Goal: Task Accomplishment & Management: Use online tool/utility

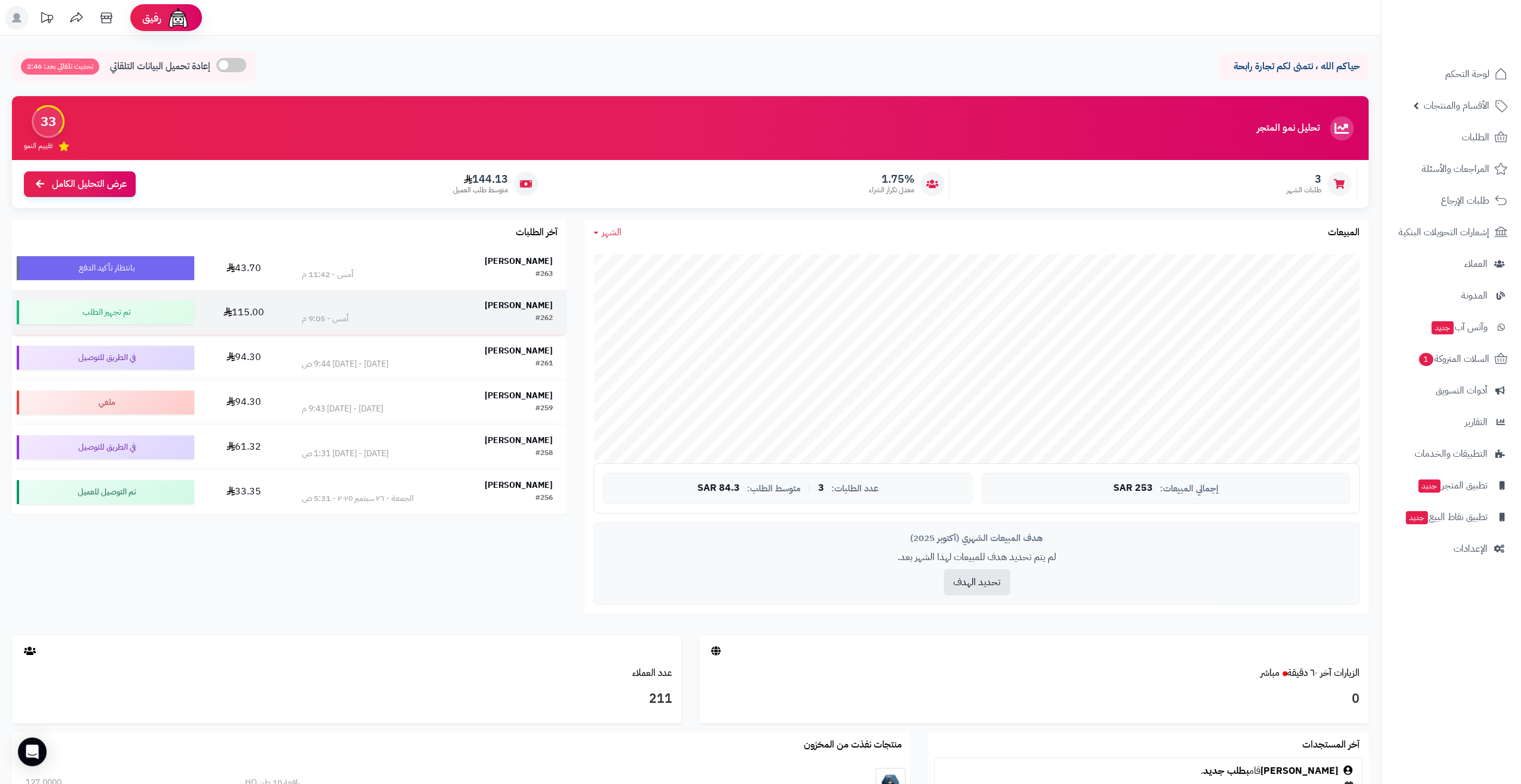
click at [449, 294] on td "عبدالعزيز ال مستنير #262 أمس - 9:05 م" at bounding box center [427, 312] width 278 height 44
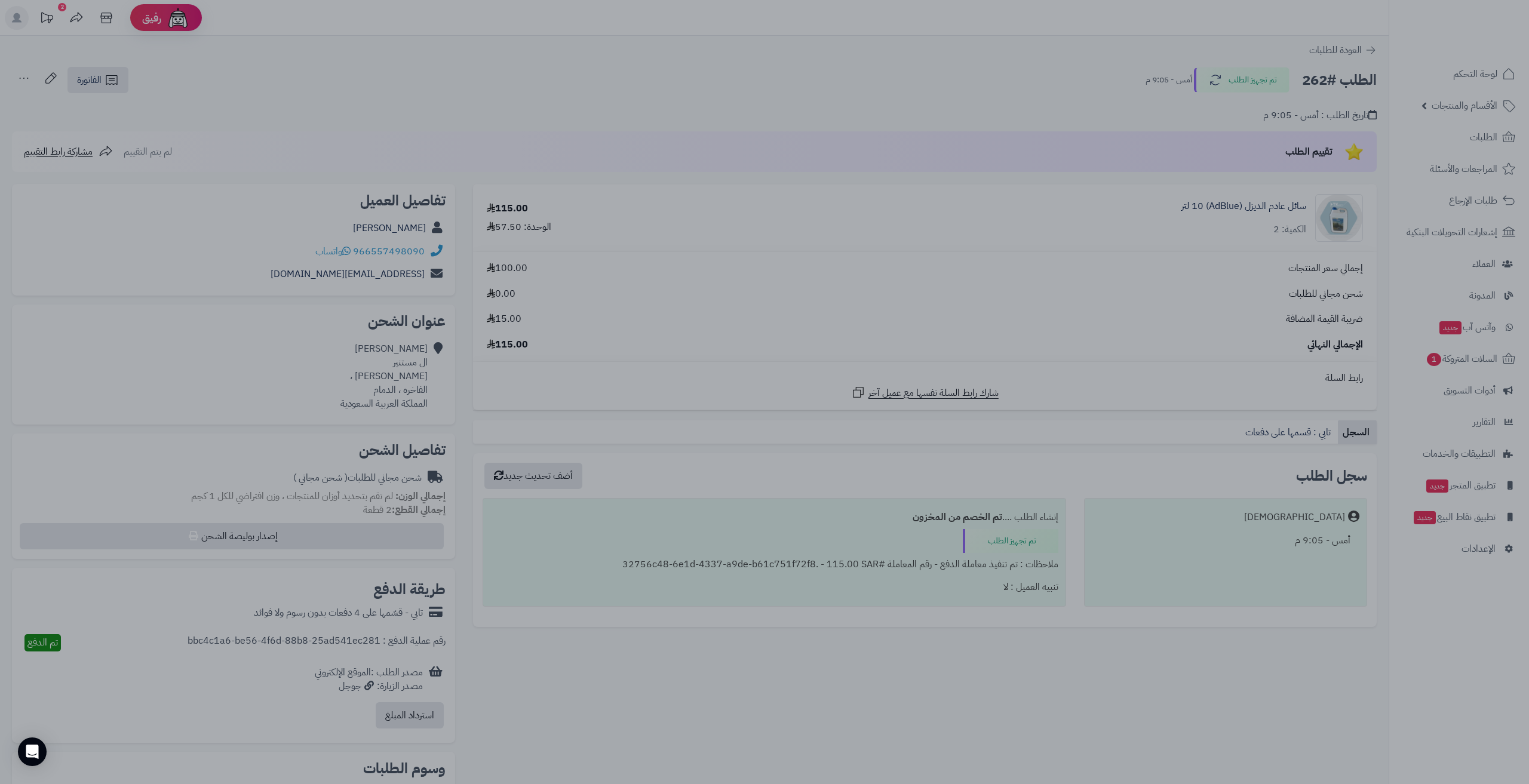
click at [822, 554] on div at bounding box center [764, 392] width 1529 height 784
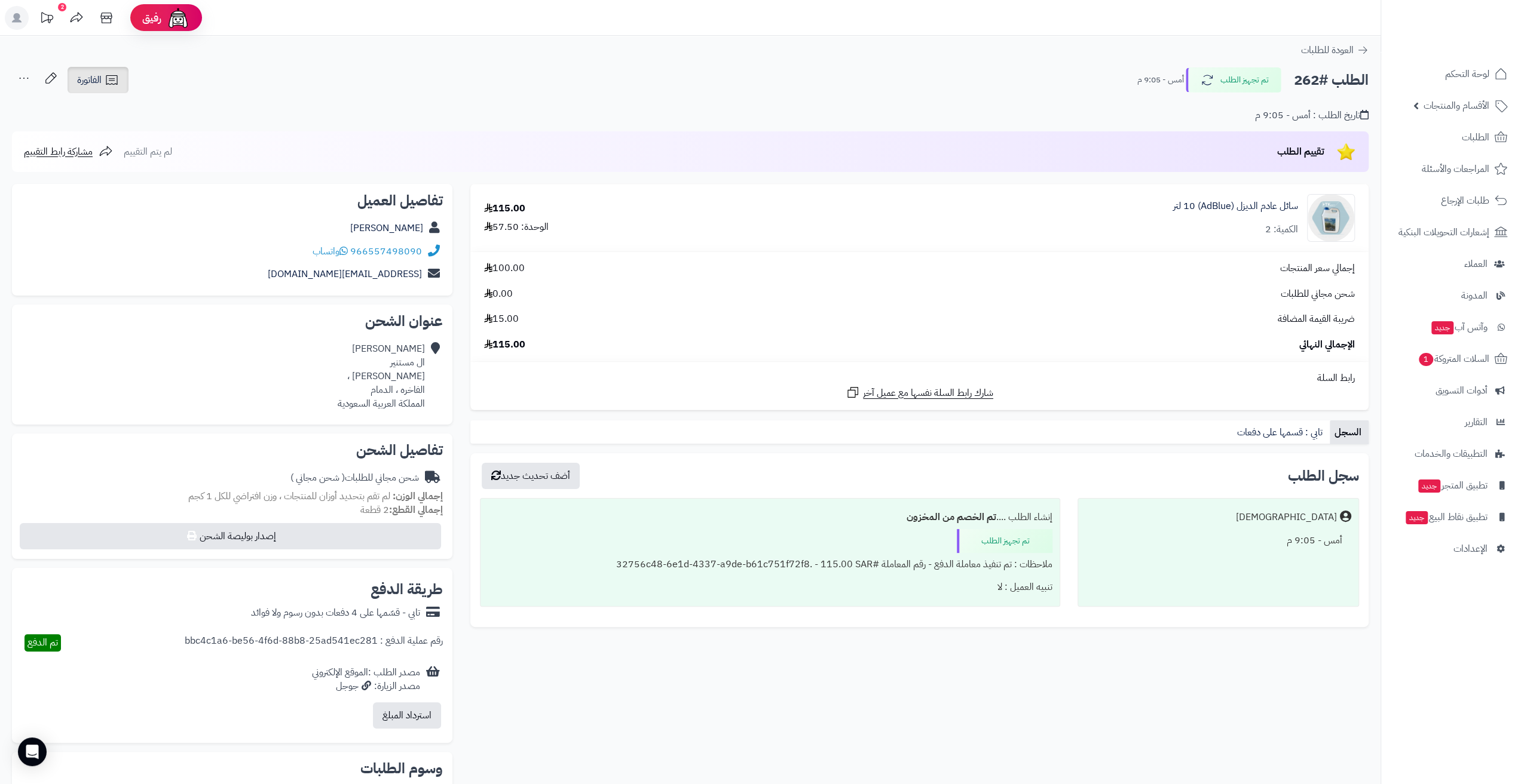
click at [109, 76] on icon at bounding box center [111, 80] width 14 height 14
click at [158, 122] on link "طباعة الفاتورة" at bounding box center [129, 111] width 127 height 27
click at [1477, 142] on span "الطلبات" at bounding box center [1476, 137] width 27 height 17
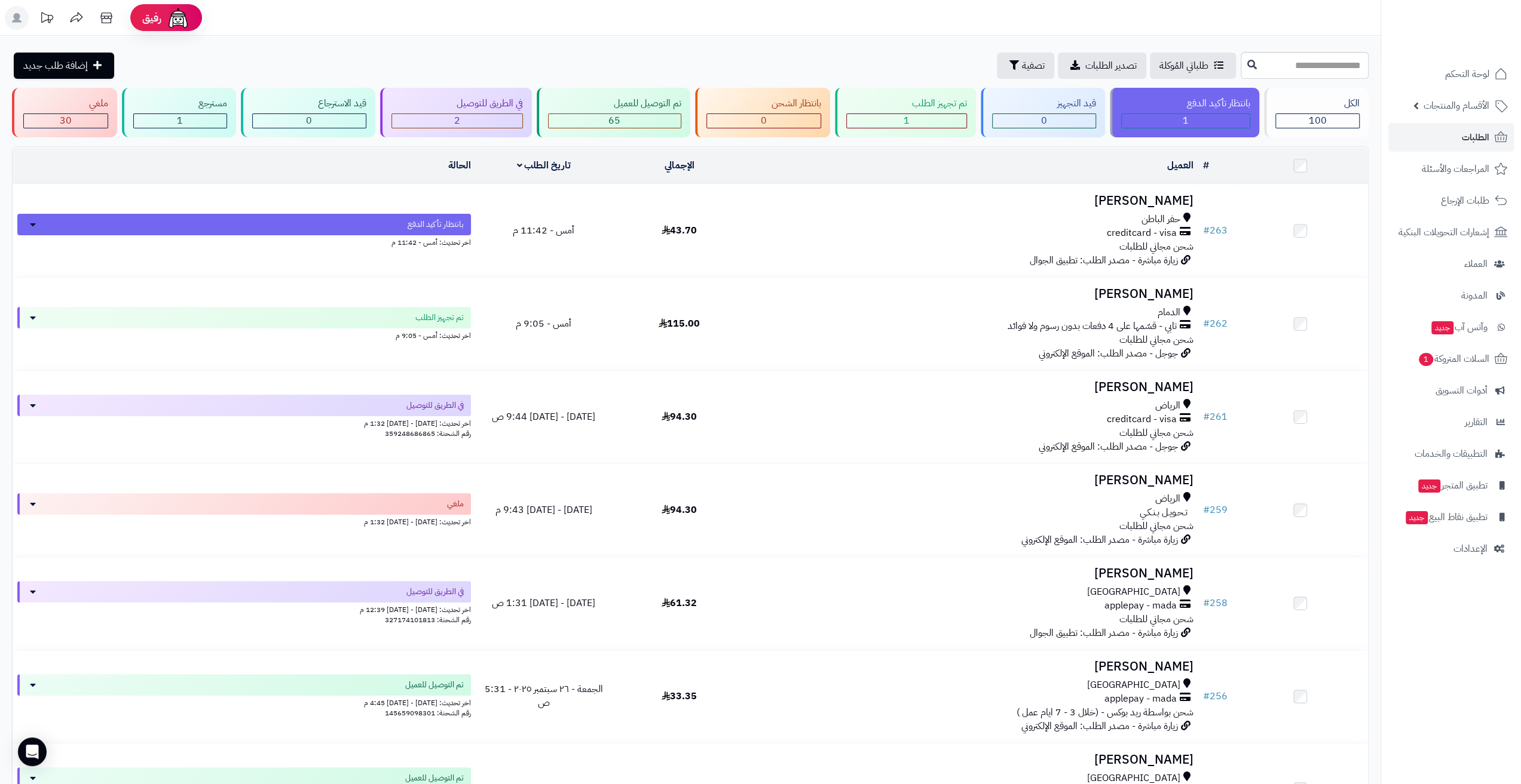
click at [1032, 206] on td "خالد الرشيدي حفر الباطن creditcard - visa شحن مجاني للطلبات زيارة مباشرة - مصدر…" at bounding box center [973, 230] width 451 height 93
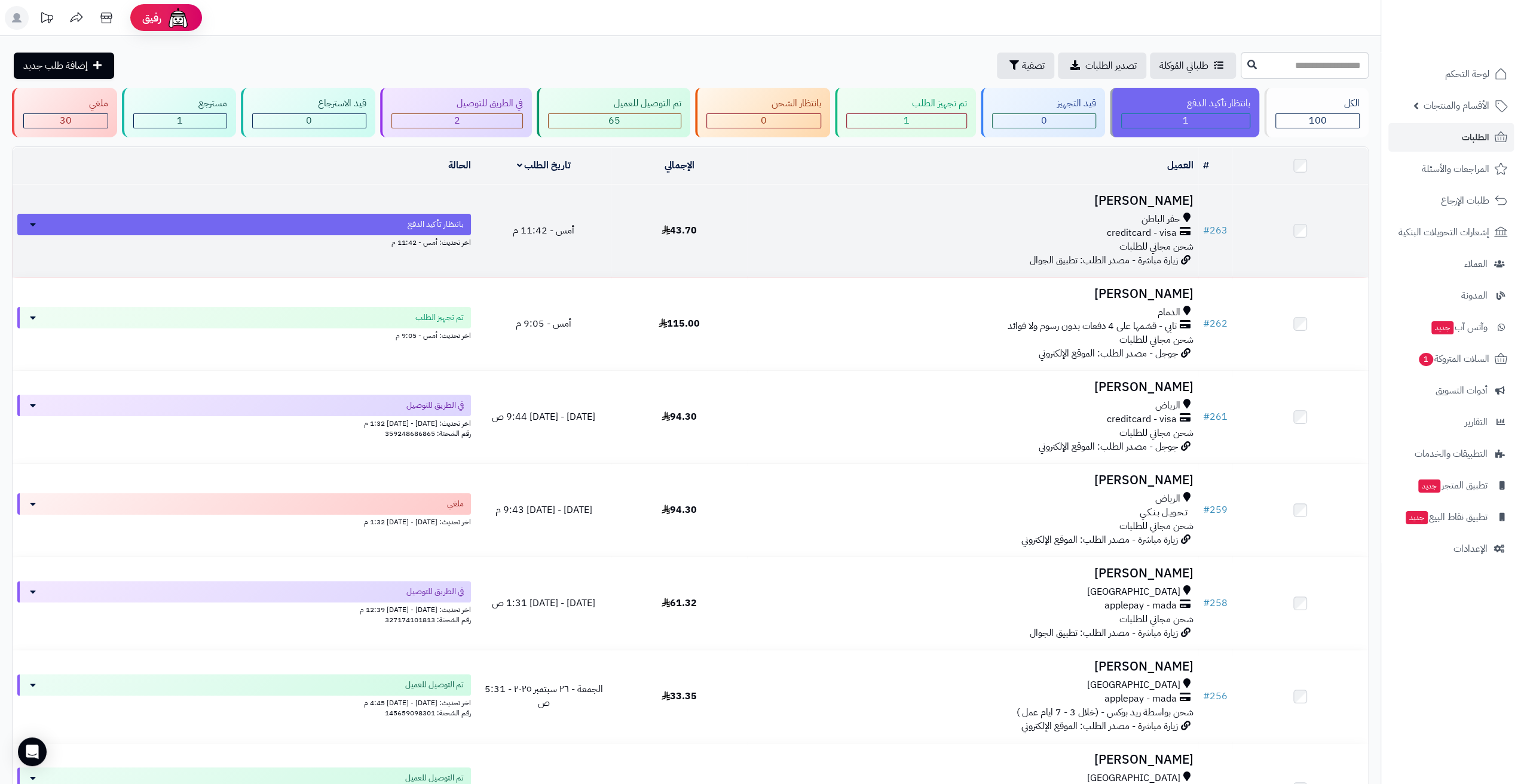
click at [999, 206] on td "خالد الرشيدي حفر الباطن creditcard - visa شحن مجاني للطلبات زيارة مباشرة - مصدر…" at bounding box center [973, 230] width 451 height 93
click at [1114, 197] on h3 "[PERSON_NAME]" at bounding box center [973, 201] width 442 height 14
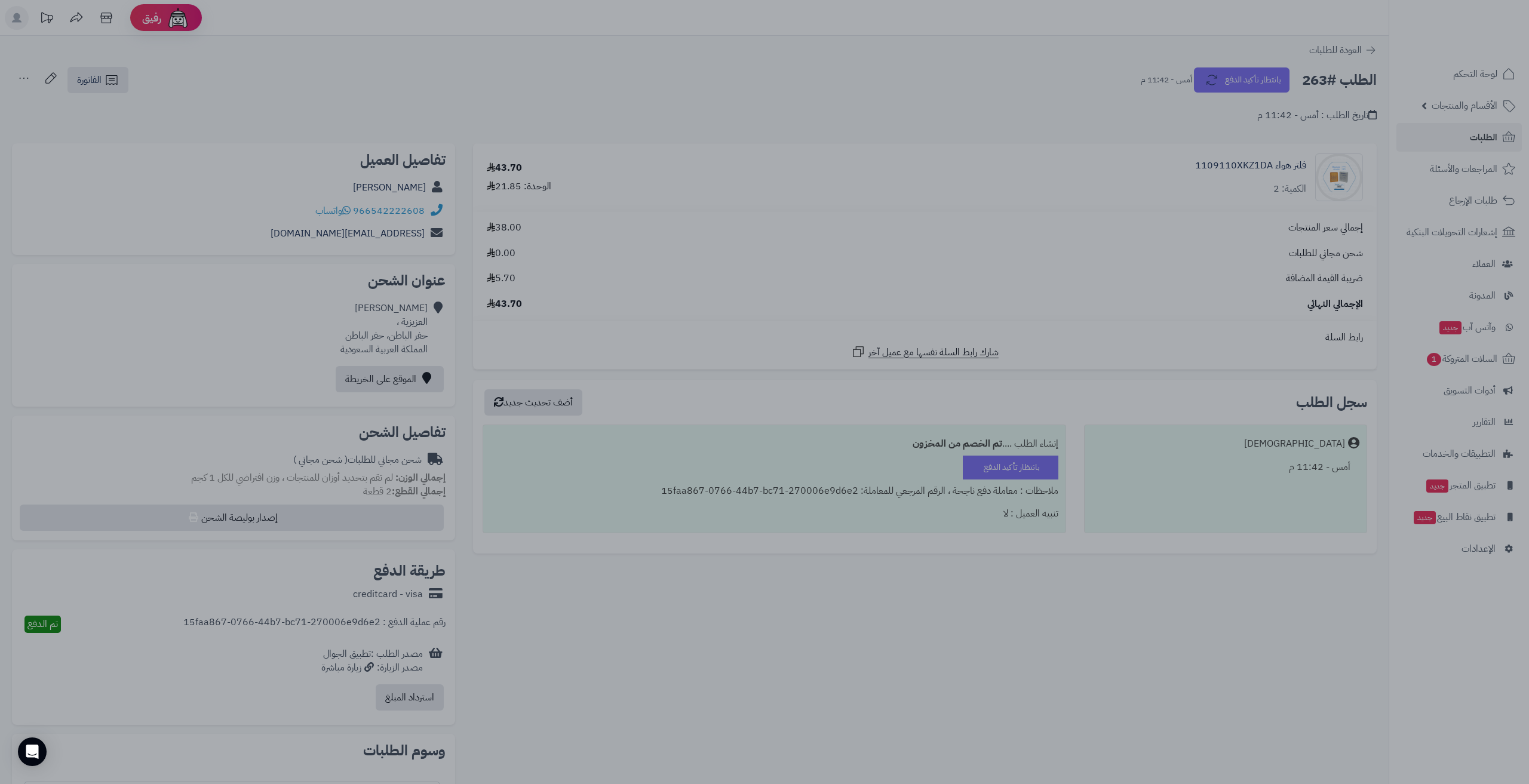
click at [976, 250] on div at bounding box center [764, 392] width 1529 height 784
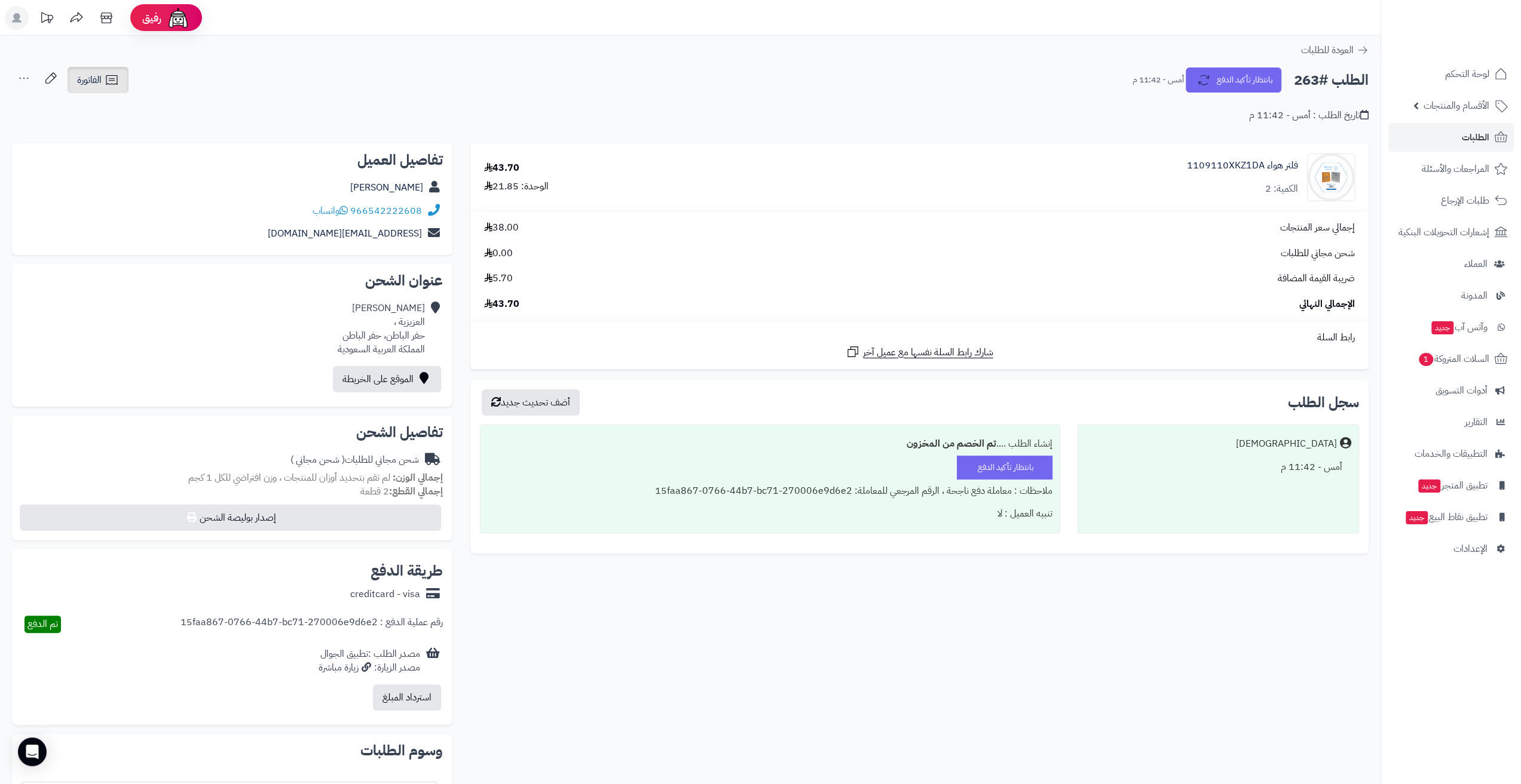
click at [101, 86] on span "الفاتورة" at bounding box center [89, 80] width 24 height 14
click at [123, 105] on link "طباعة الفاتورة" at bounding box center [129, 111] width 127 height 27
click at [350, 519] on button "إصدار بوليصة الشحن" at bounding box center [231, 517] width 421 height 26
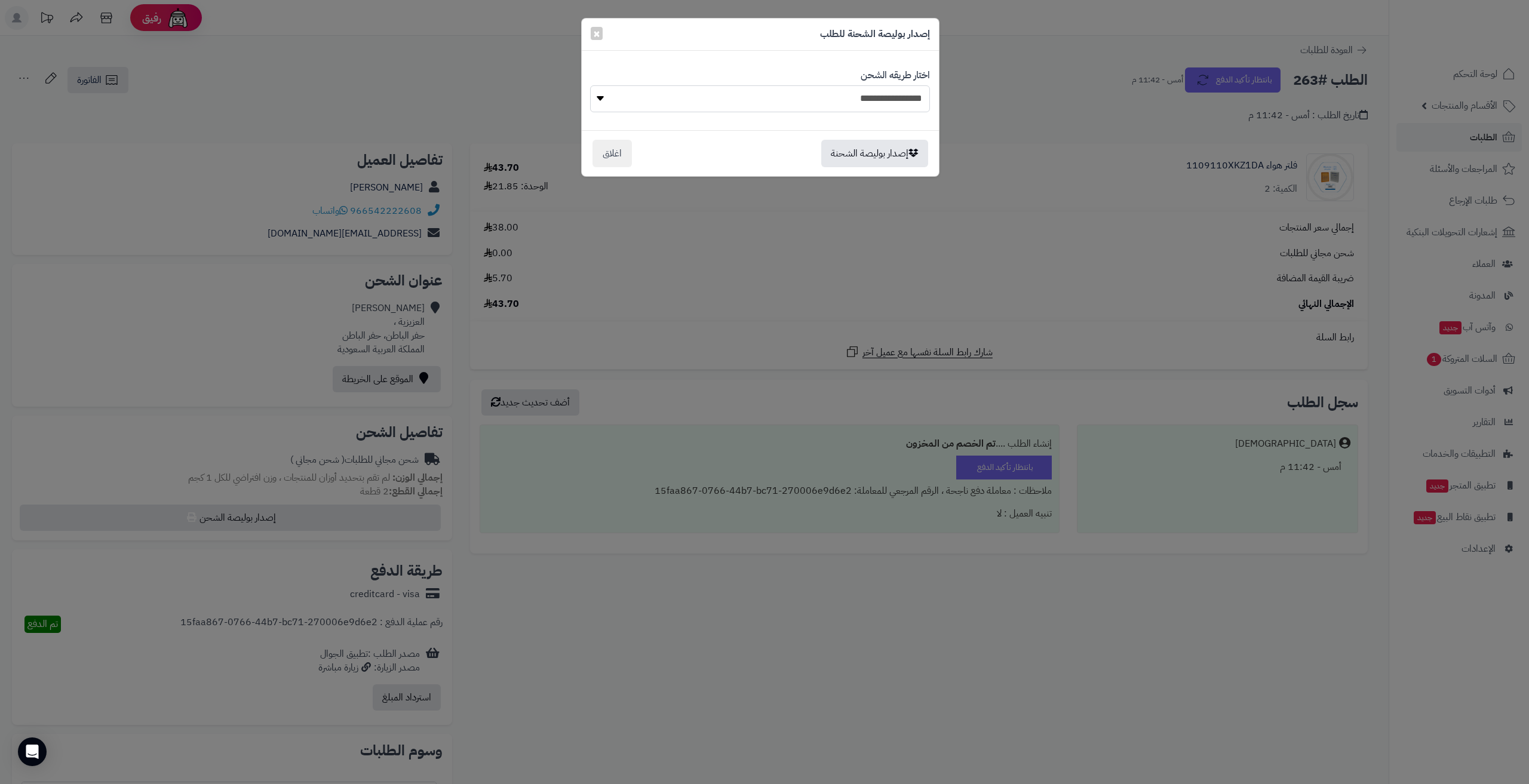
click at [774, 105] on select "**********" at bounding box center [760, 98] width 340 height 27
select select "******"
click at [590, 85] on select "**********" at bounding box center [760, 98] width 340 height 27
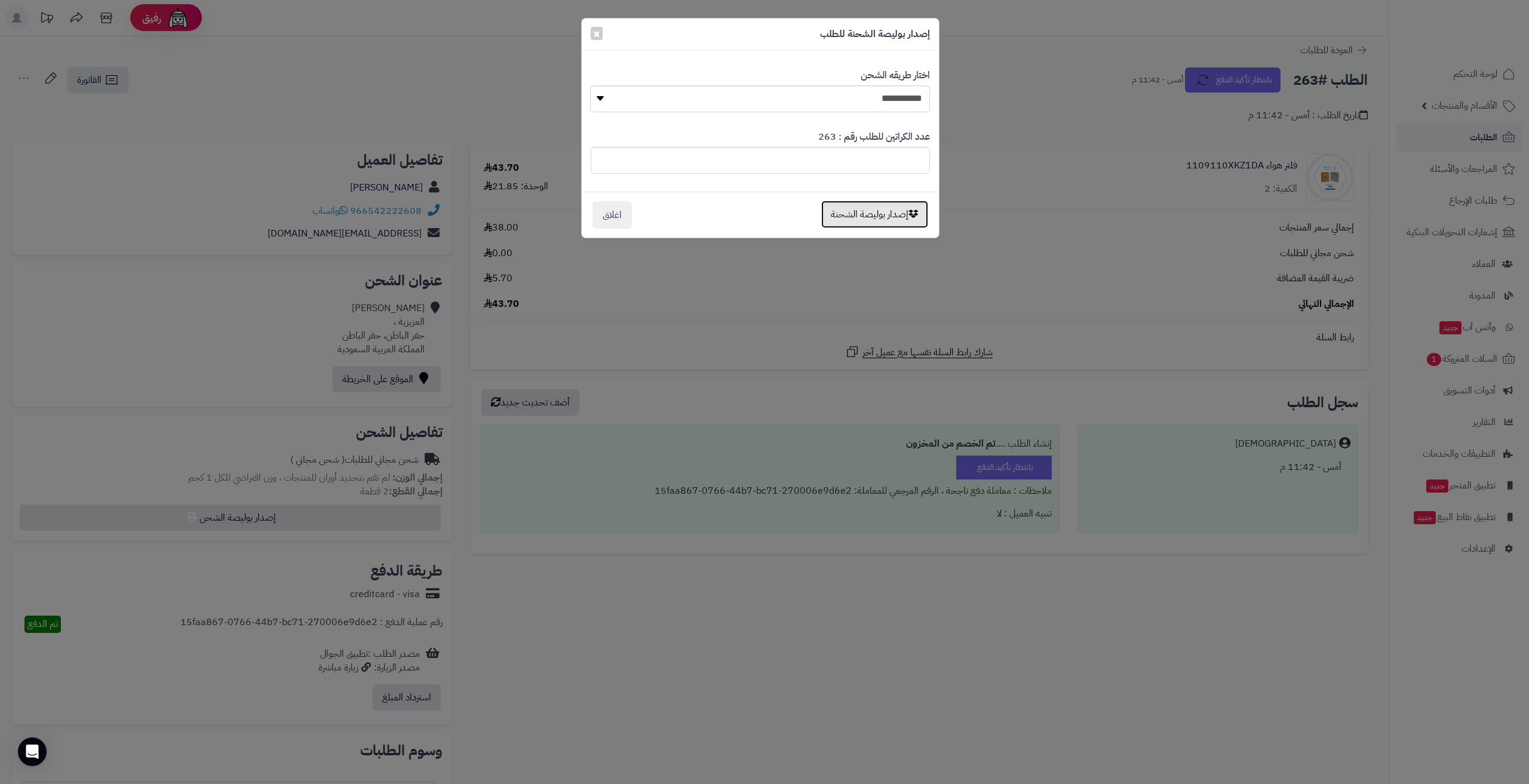
click at [841, 208] on button "إصدار بوليصة الشحنة" at bounding box center [875, 214] width 107 height 27
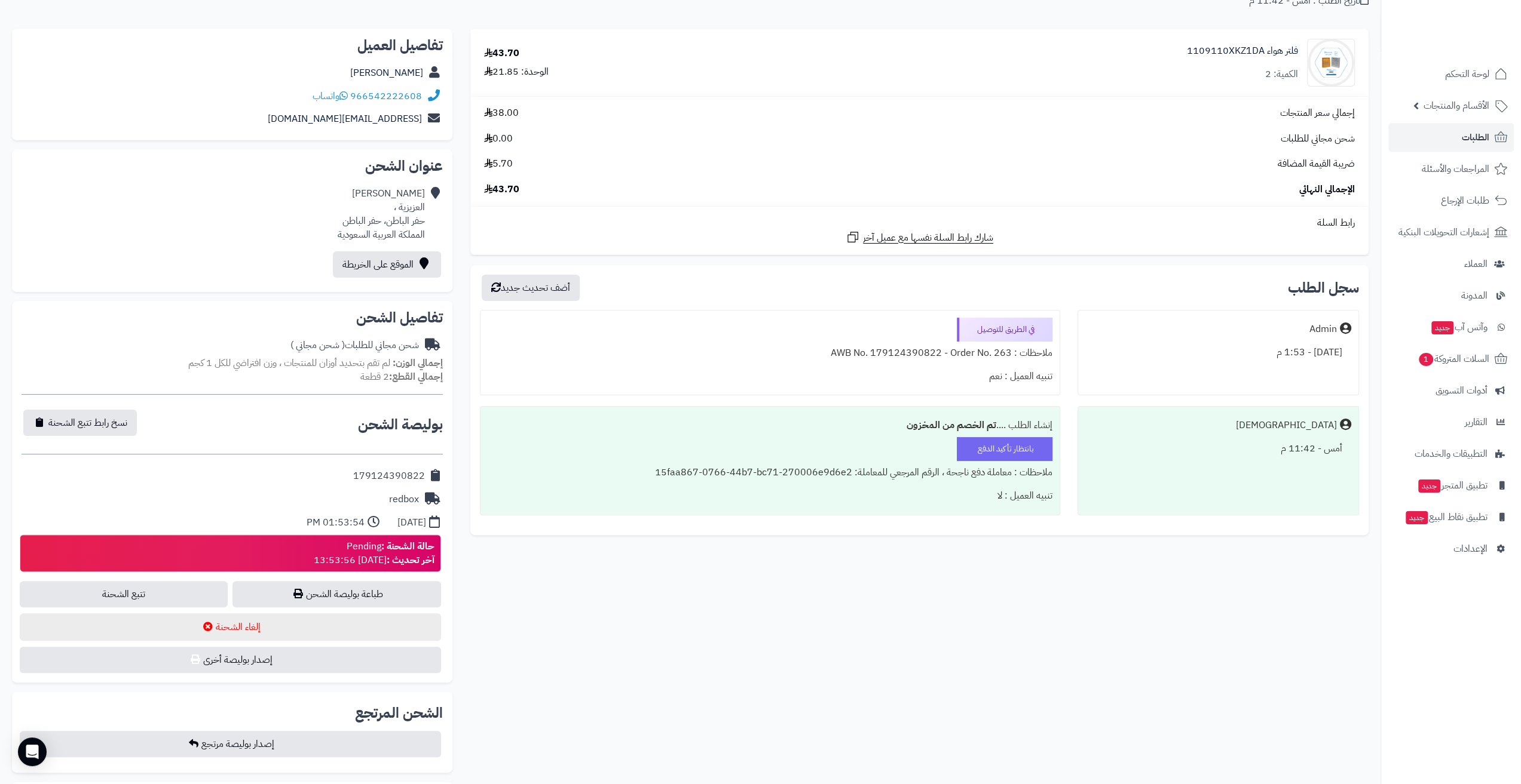
scroll to position [119, 0]
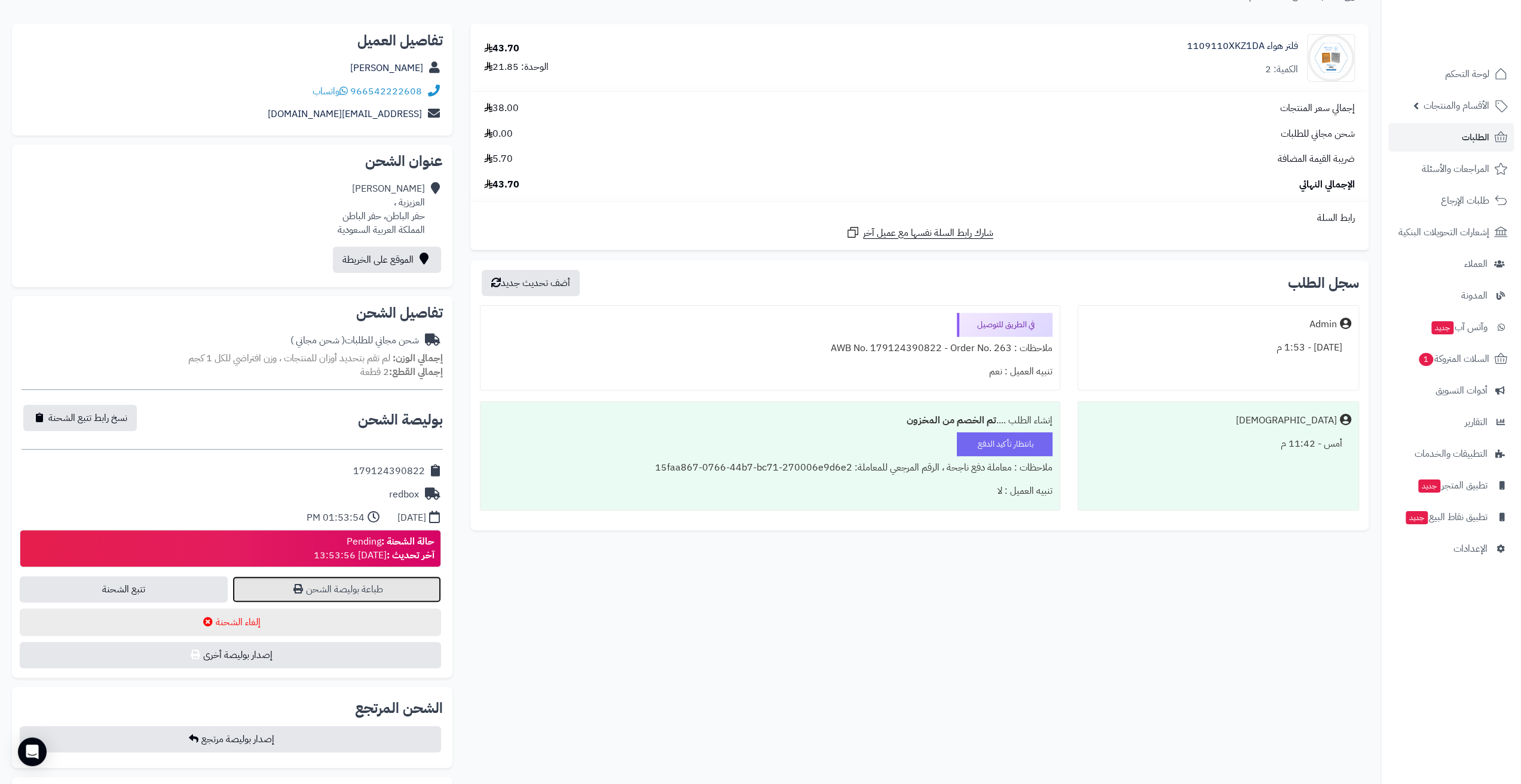
click at [356, 584] on link "طباعة بوليصة الشحن" at bounding box center [336, 590] width 208 height 26
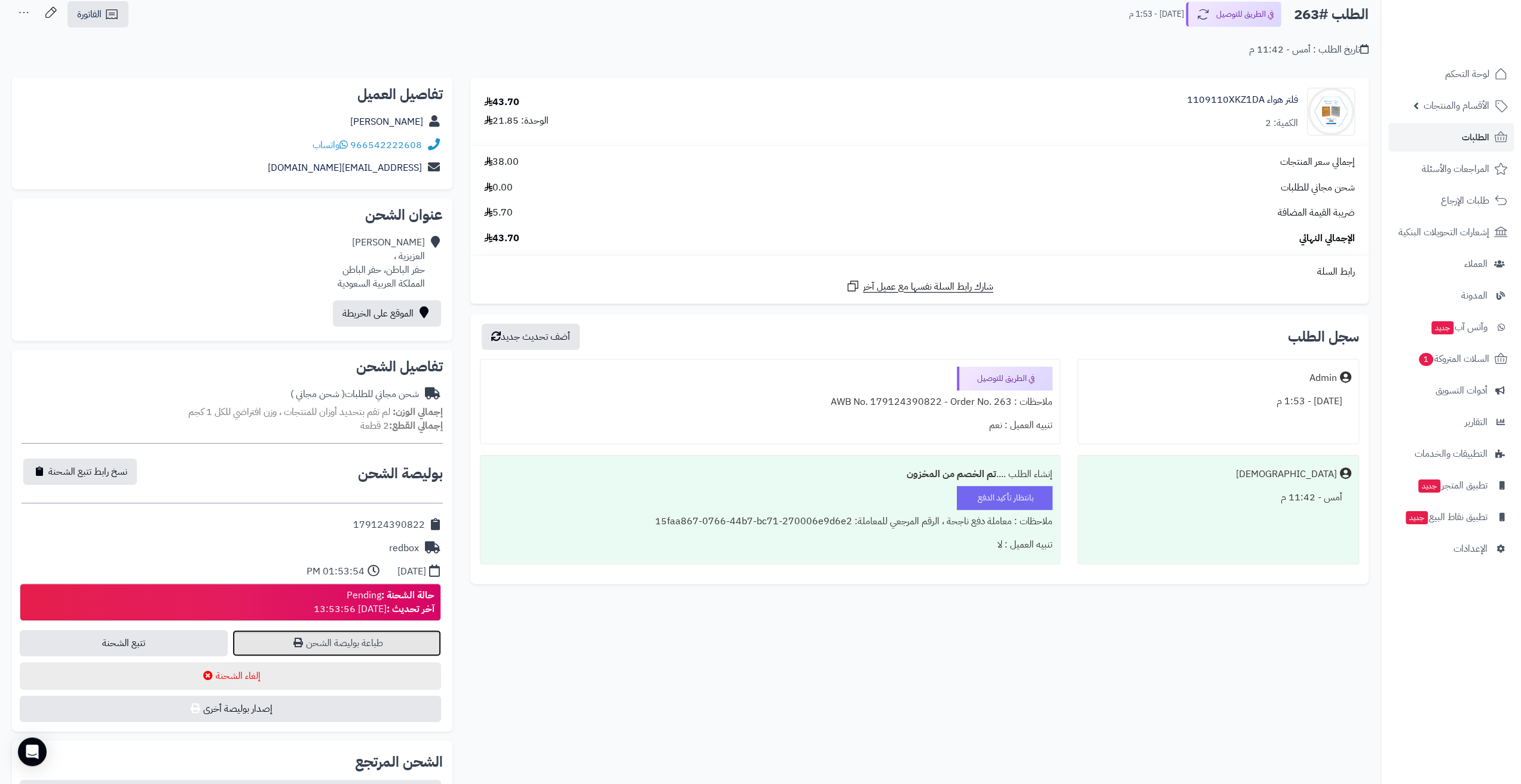
scroll to position [0, 0]
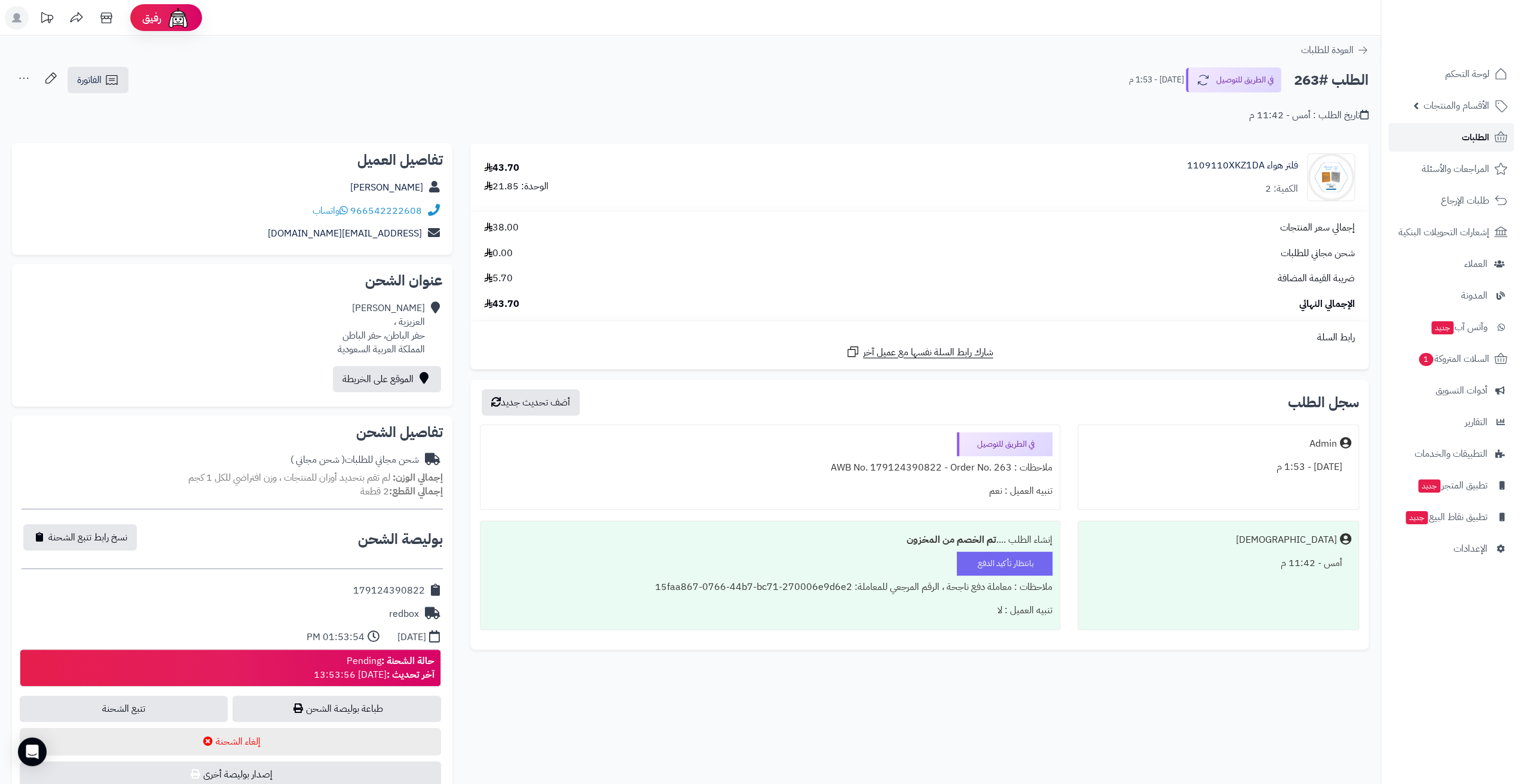
click at [1477, 134] on span "الطلبات" at bounding box center [1476, 137] width 27 height 17
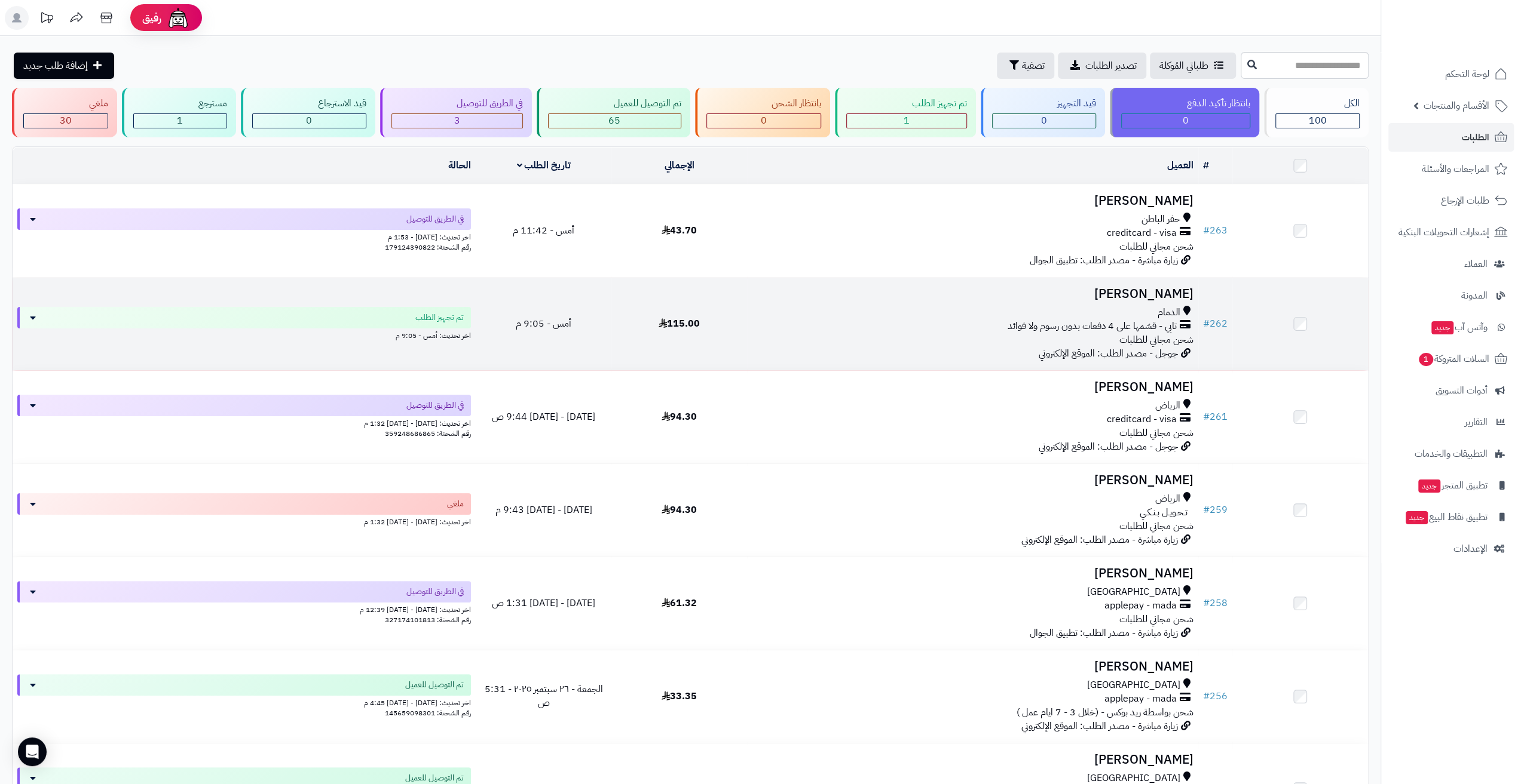
click at [676, 309] on td "115.00" at bounding box center [679, 324] width 136 height 93
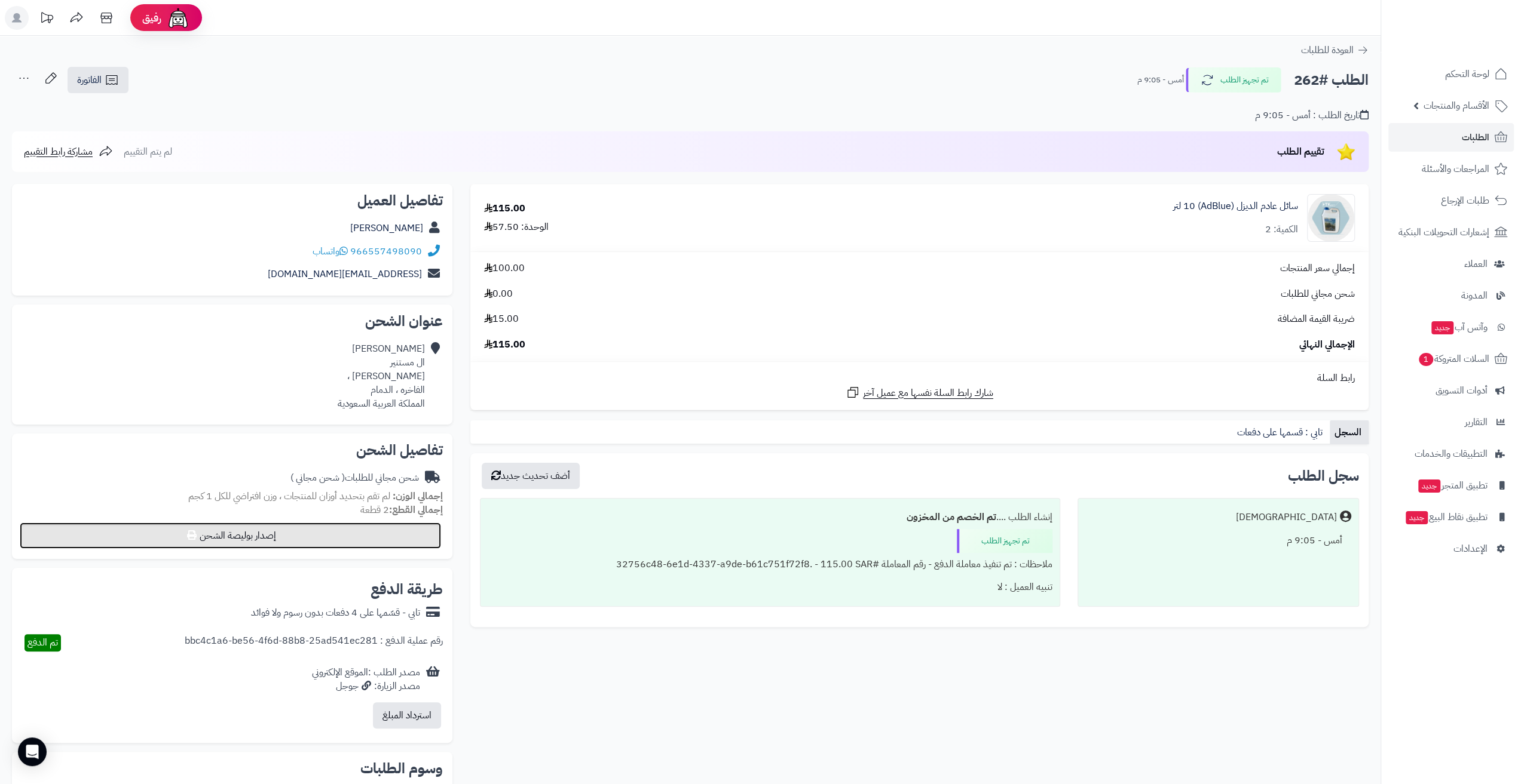
click at [344, 544] on button "إصدار بوليصة الشحن" at bounding box center [231, 536] width 421 height 26
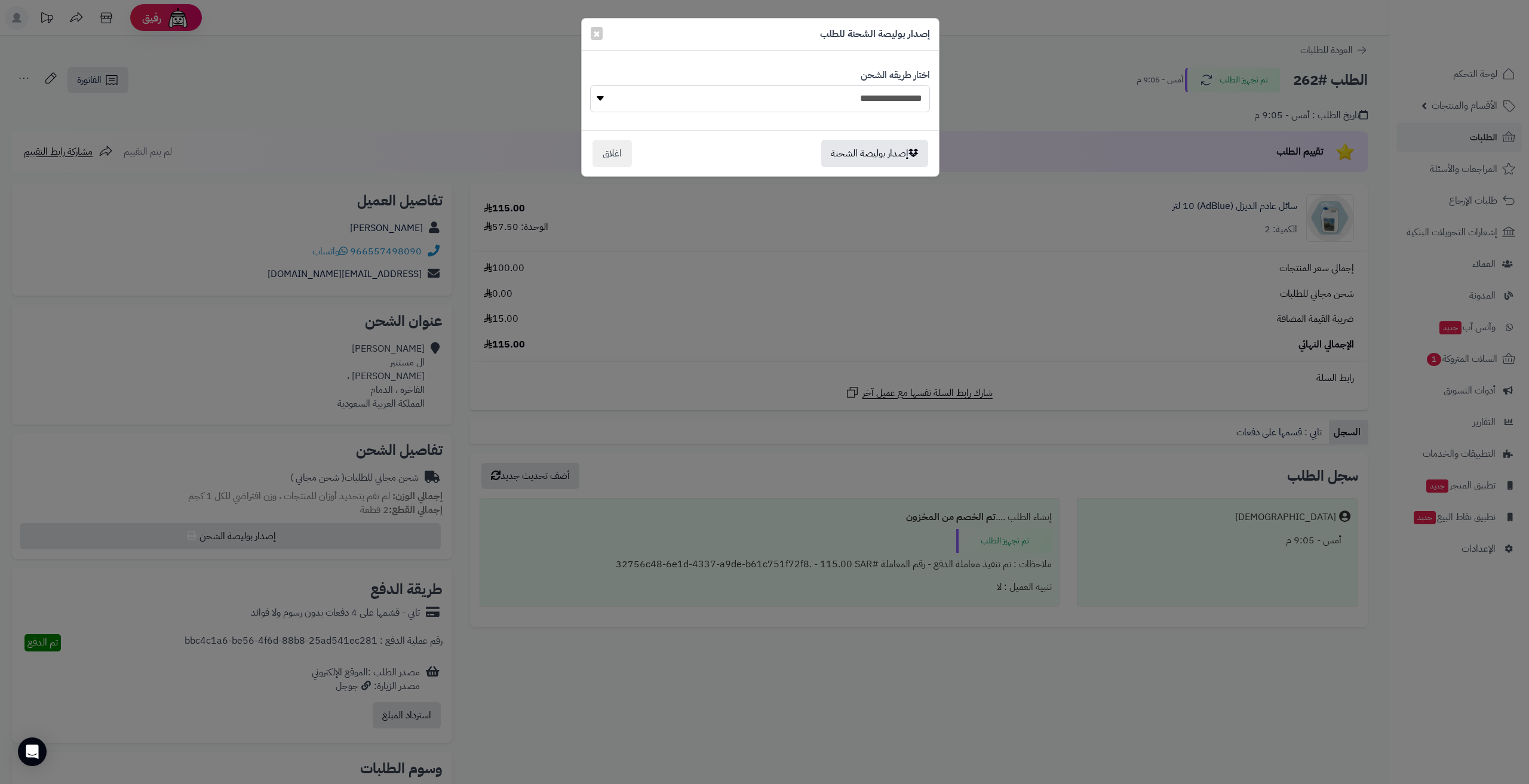
click at [769, 106] on select "**********" at bounding box center [760, 98] width 340 height 27
select select "******"
click at [590, 85] on select "**********" at bounding box center [760, 98] width 340 height 27
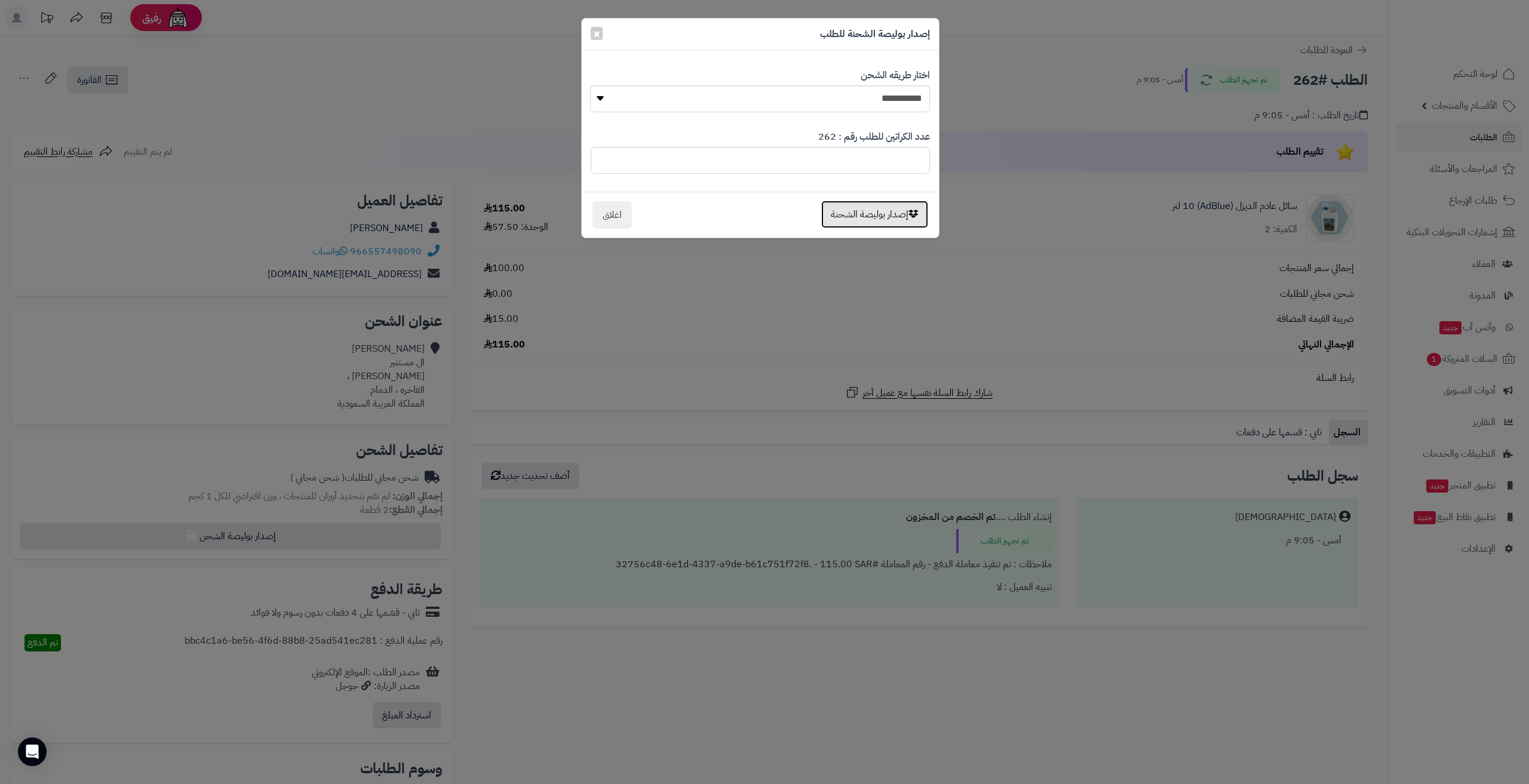
click at [841, 212] on button "إصدار بوليصة الشحنة" at bounding box center [875, 214] width 107 height 27
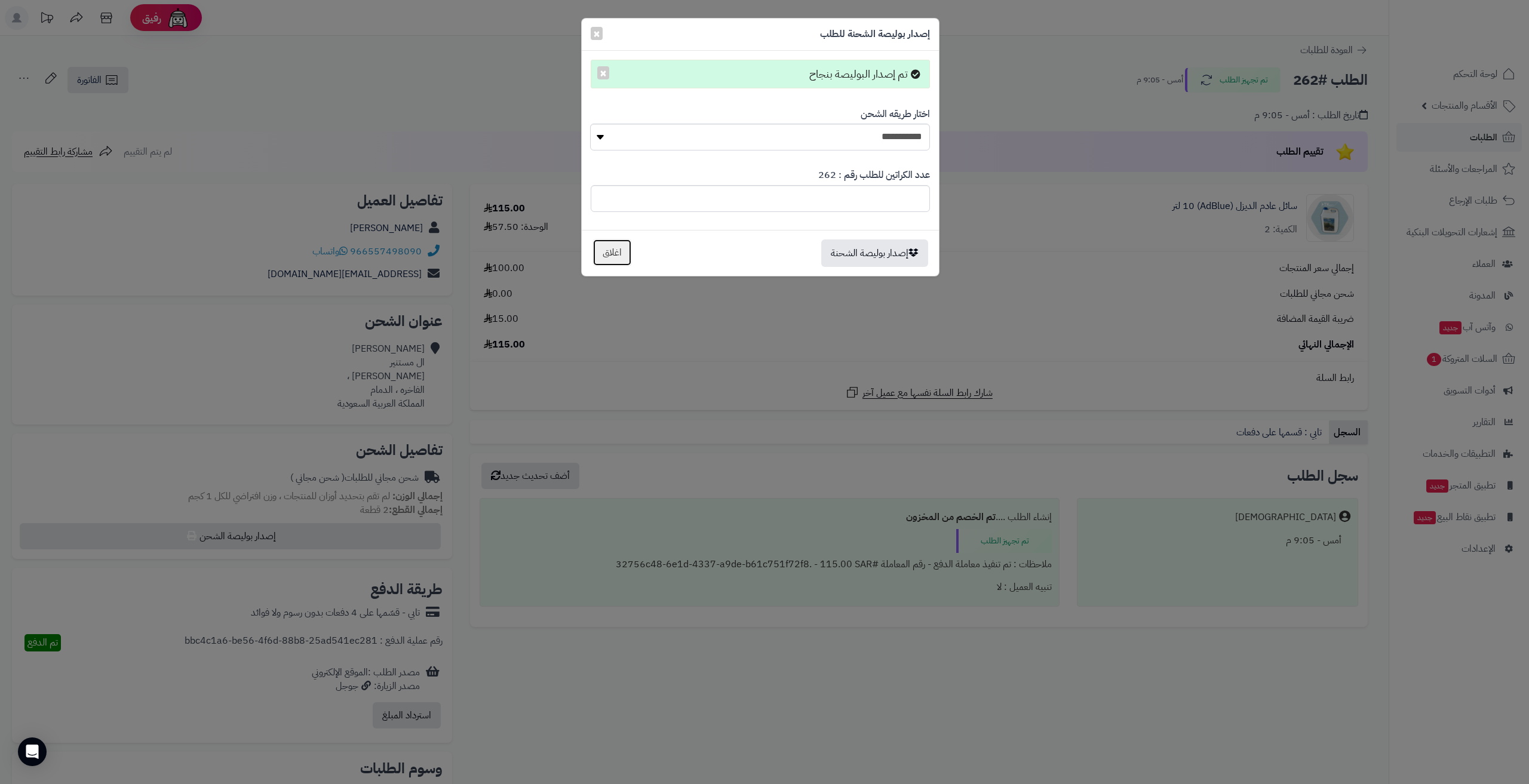
click at [623, 262] on button "اغلاق" at bounding box center [612, 253] width 39 height 27
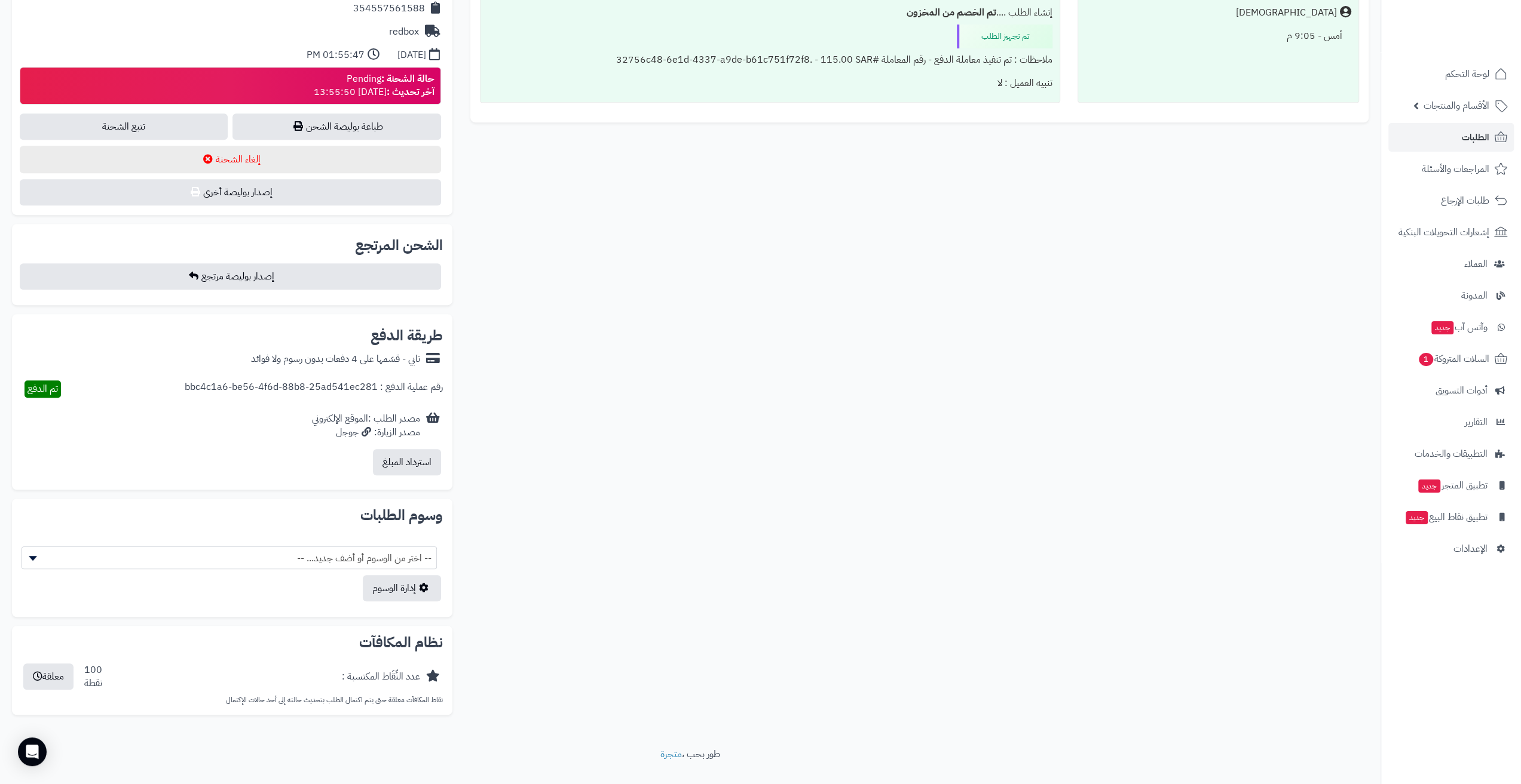
scroll to position [582, 0]
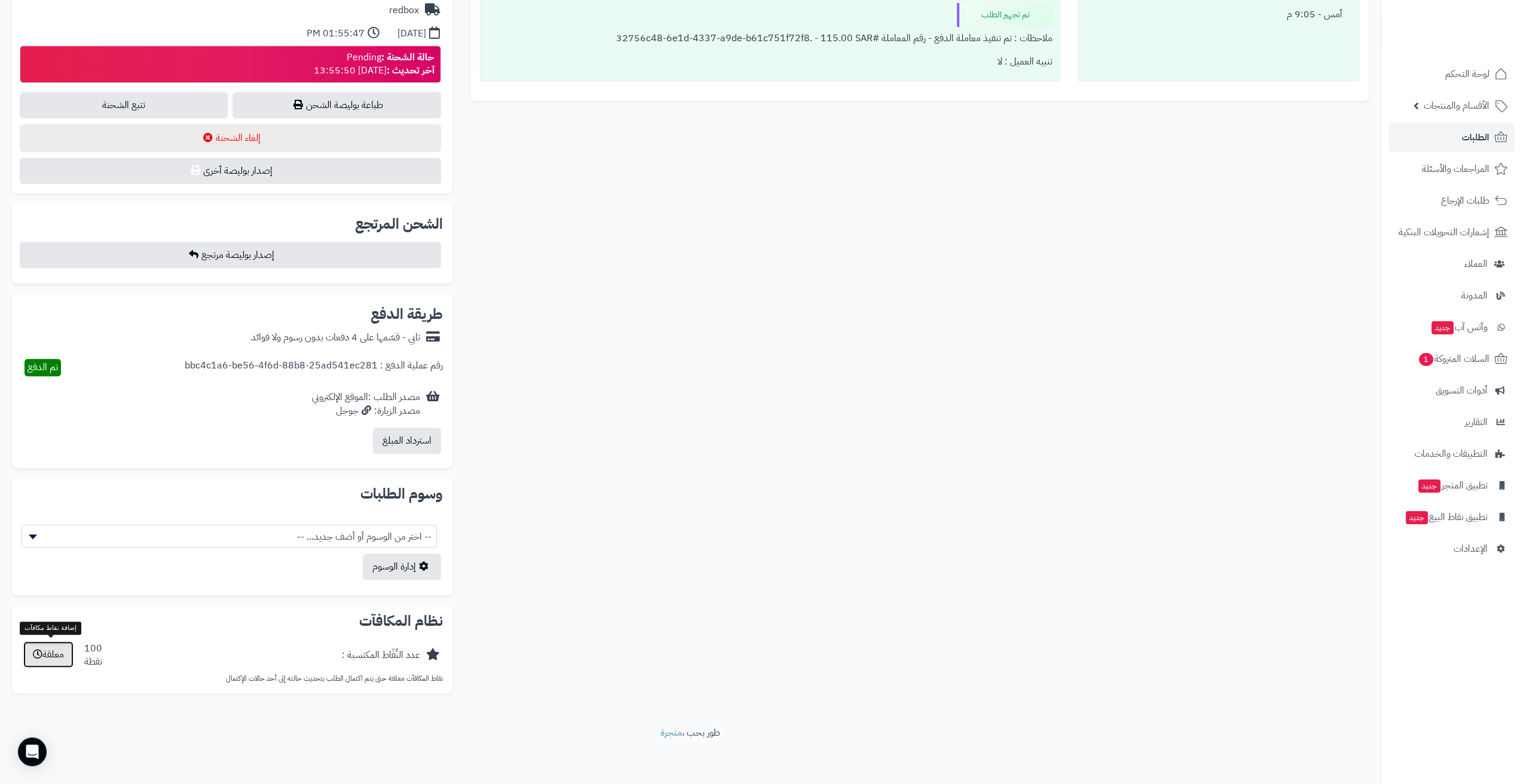
click at [43, 659] on button "معلقة" at bounding box center [48, 655] width 50 height 26
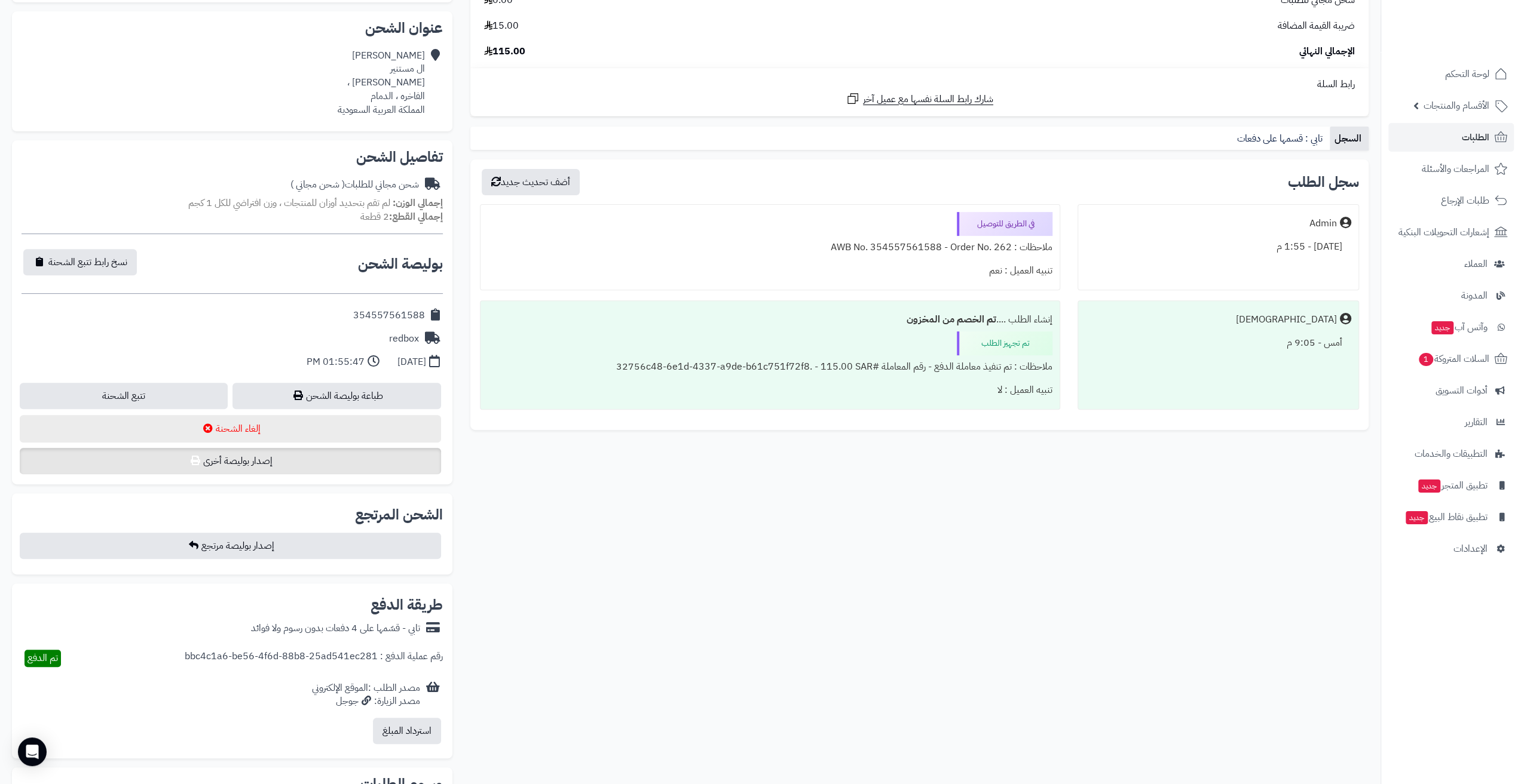
scroll to position [322, 0]
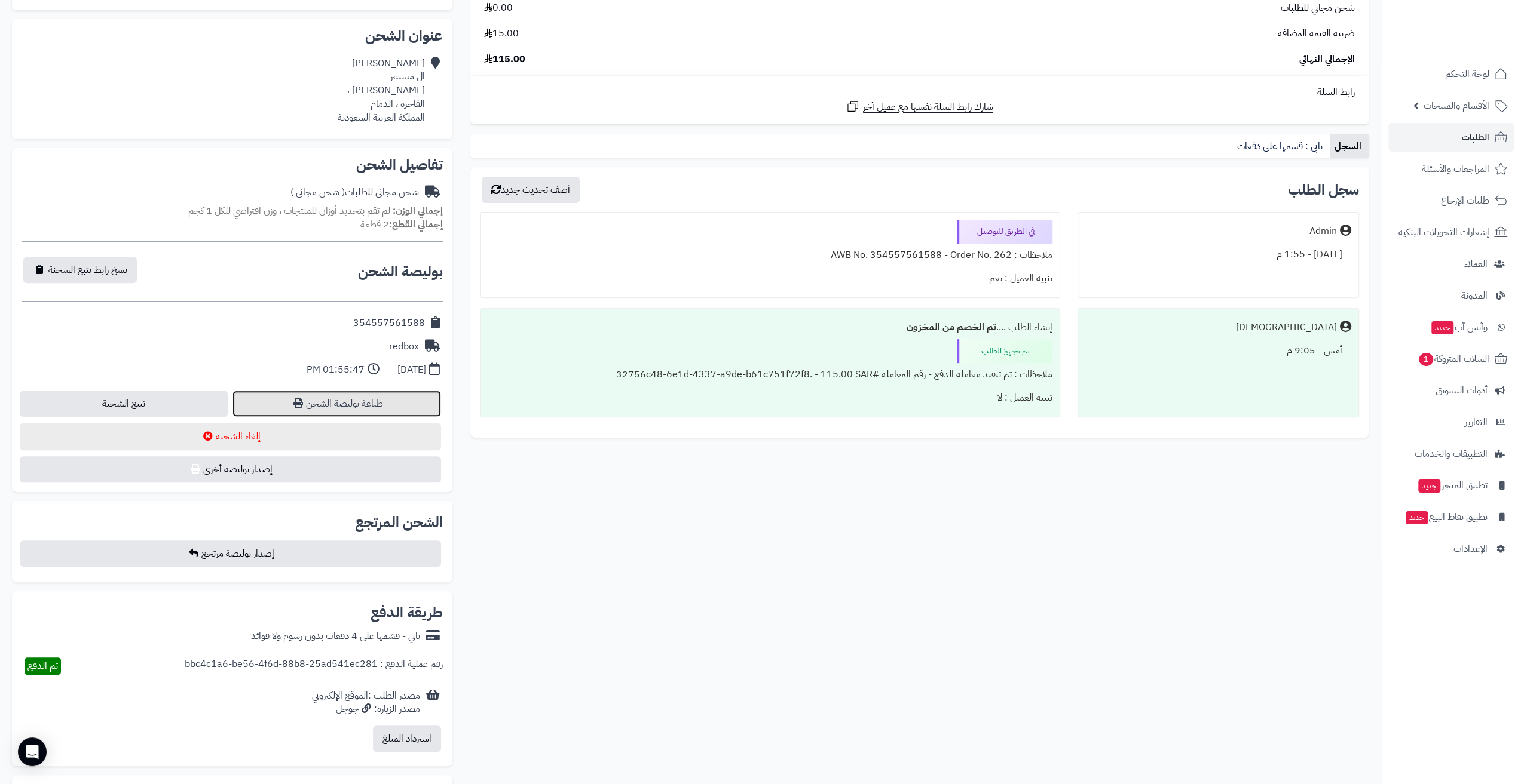
click at [287, 411] on link "طباعة بوليصة الشحن" at bounding box center [336, 404] width 208 height 26
